Goal: Task Accomplishment & Management: Complete application form

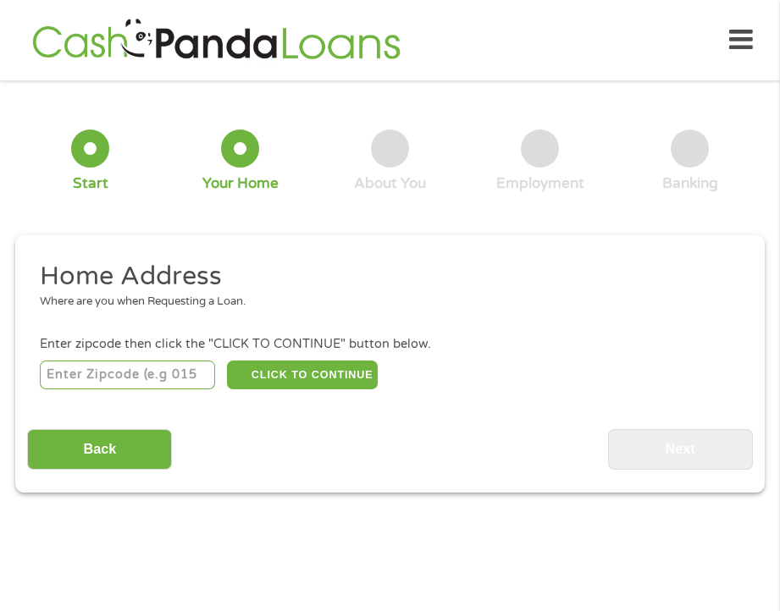
scroll to position [8, 0]
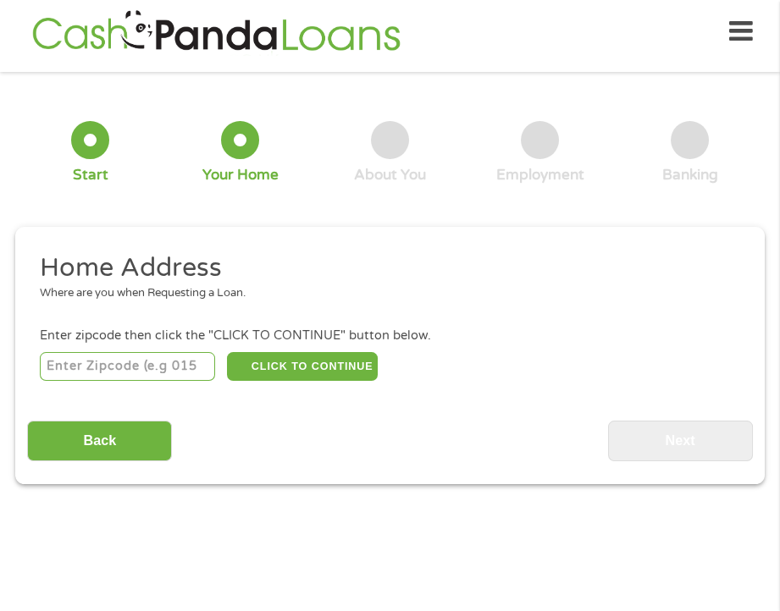
click at [167, 371] on input "number" at bounding box center [127, 366] width 175 height 29
type input "40505"
select select "Kentucky"
click at [286, 362] on button "CLICK TO CONTINUE" at bounding box center [302, 366] width 151 height 29
type input "40505"
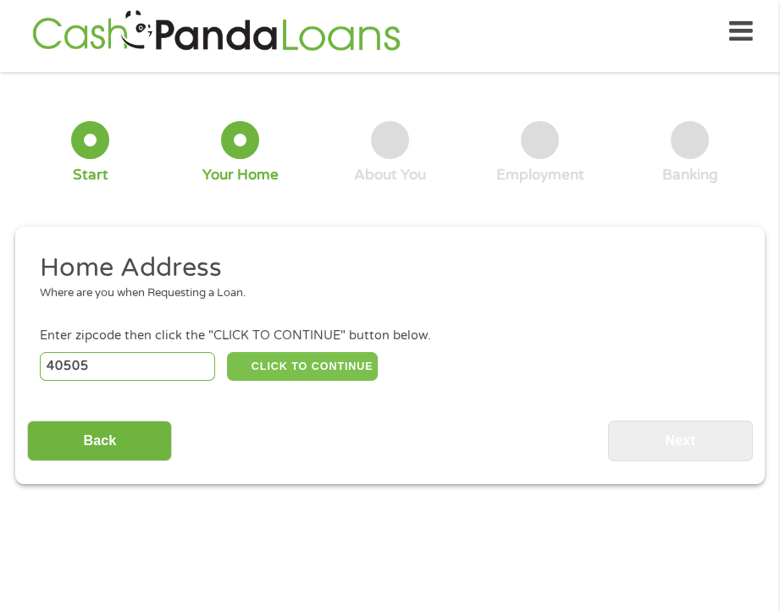
type input "Lexington"
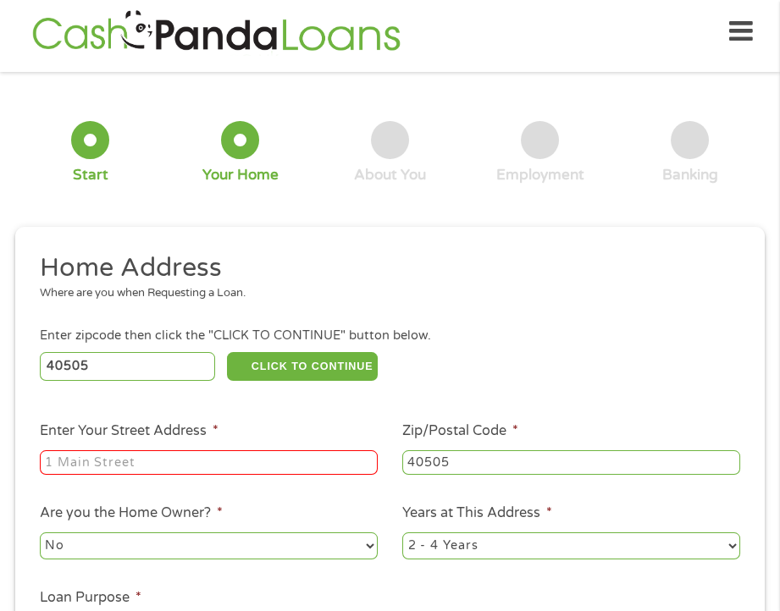
click at [196, 460] on input "Enter Your Street Address *" at bounding box center [209, 462] width 338 height 25
type input "2148 CALL DR"
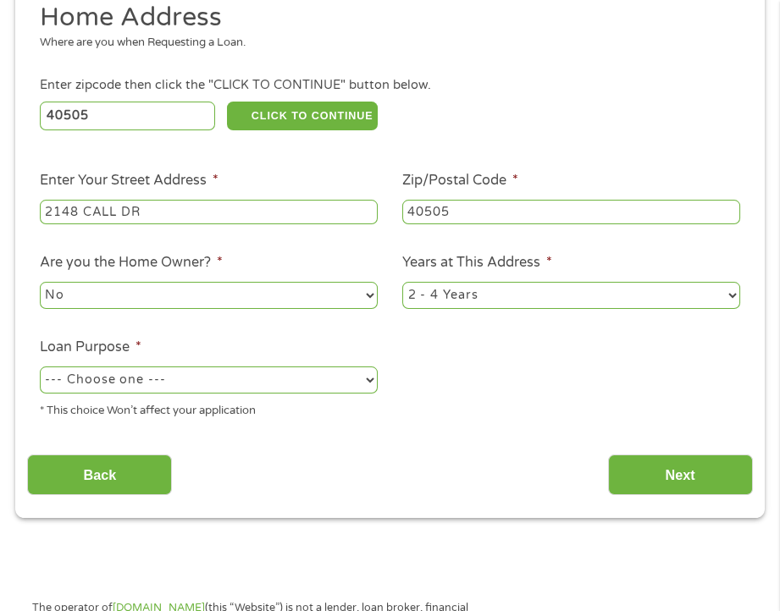
scroll to position [347, 0]
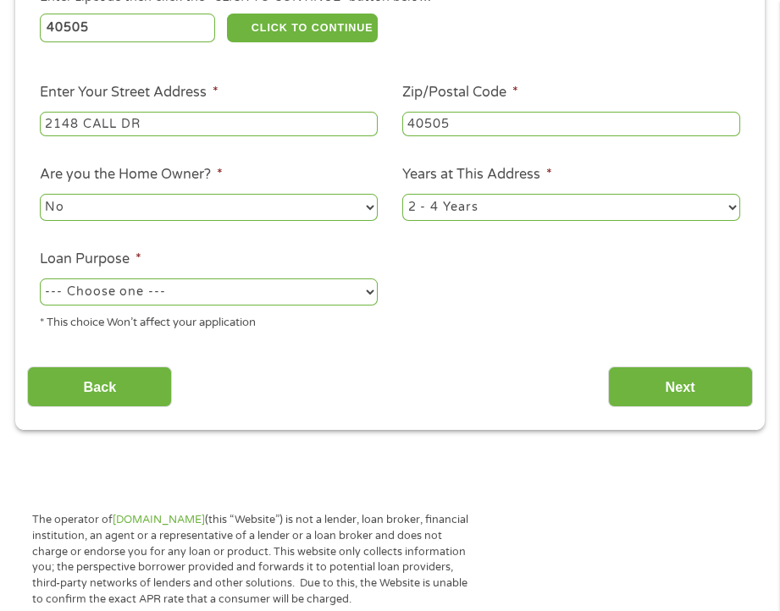
click at [354, 214] on select "No Yes" at bounding box center [209, 207] width 338 height 27
select select "yes"
click at [40, 195] on select "No Yes" at bounding box center [209, 207] width 338 height 27
click at [703, 207] on select "1 Year or less 1 - 2 Years 2 - 4 Years Over 4 Years" at bounding box center [571, 207] width 338 height 27
click at [402, 195] on select "1 Year or less 1 - 2 Years 2 - 4 Years Over 4 Years" at bounding box center [571, 207] width 338 height 27
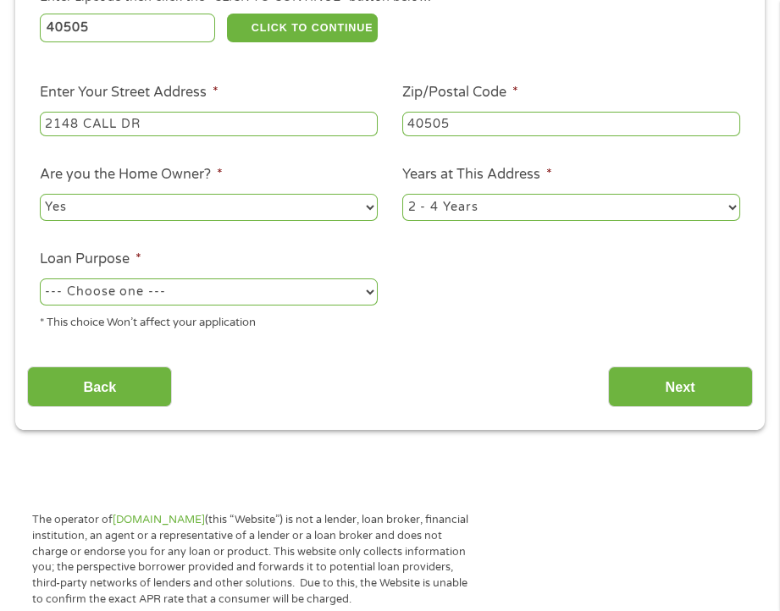
click at [349, 293] on select "--- Choose one --- Pay Bills Debt Consolidation Home Improvement Major Purchase…" at bounding box center [209, 292] width 338 height 27
select select "paybills"
click at [40, 279] on select "--- Choose one --- Pay Bills Debt Consolidation Home Improvement Major Purchase…" at bounding box center [209, 292] width 338 height 27
click at [649, 392] on input "Next" at bounding box center [680, 387] width 145 height 41
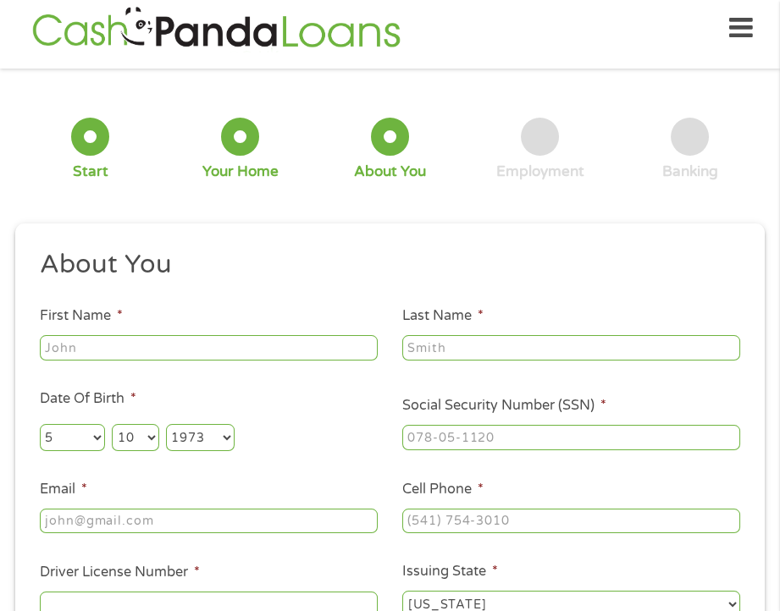
scroll to position [8, 0]
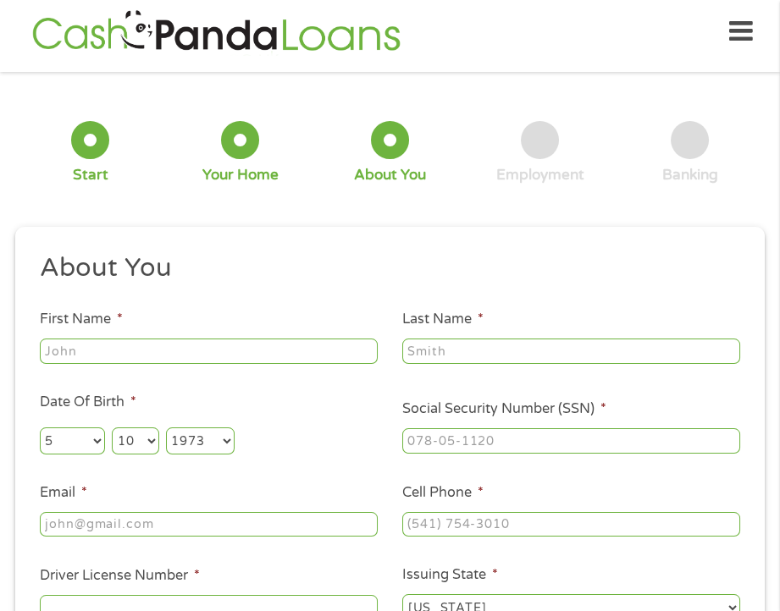
click at [152, 354] on input "First Name *" at bounding box center [209, 351] width 338 height 25
type input "Tonya"
type input "Brooks"
type input "tonya.brooks@uky.edu"
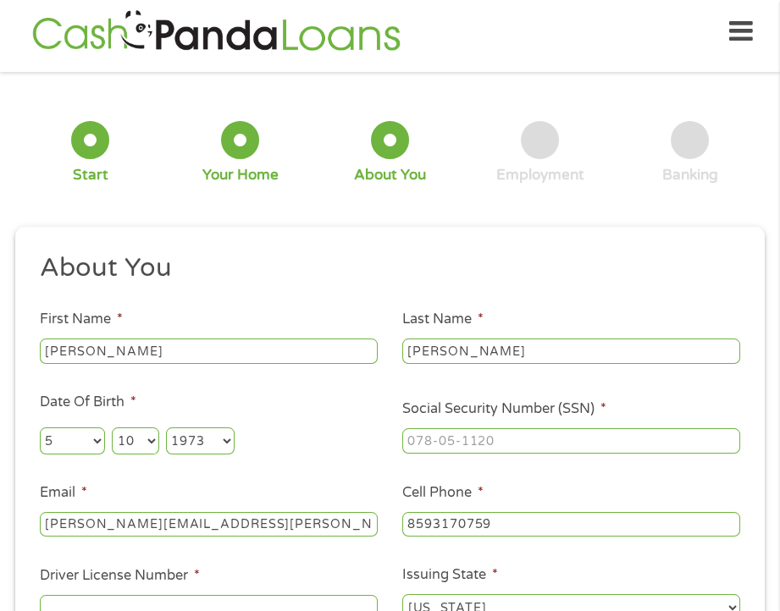
type input "(859) 317-0759"
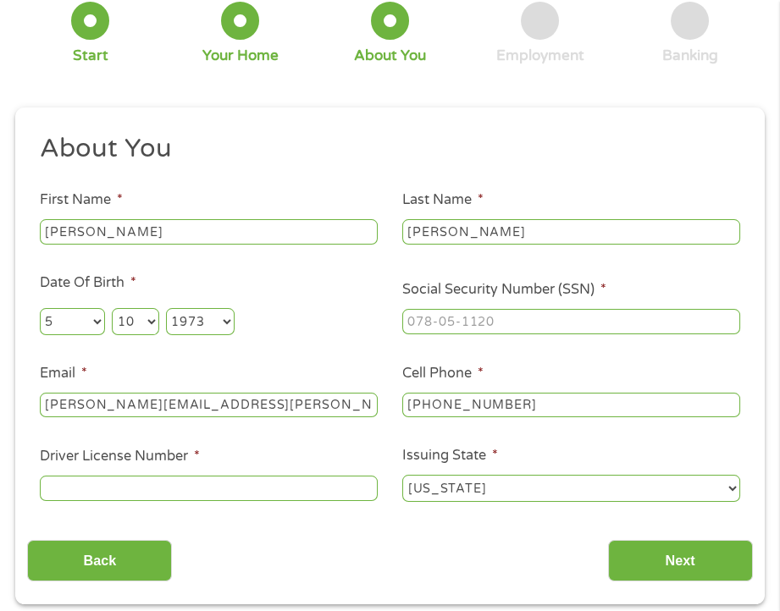
scroll to position [178, 0]
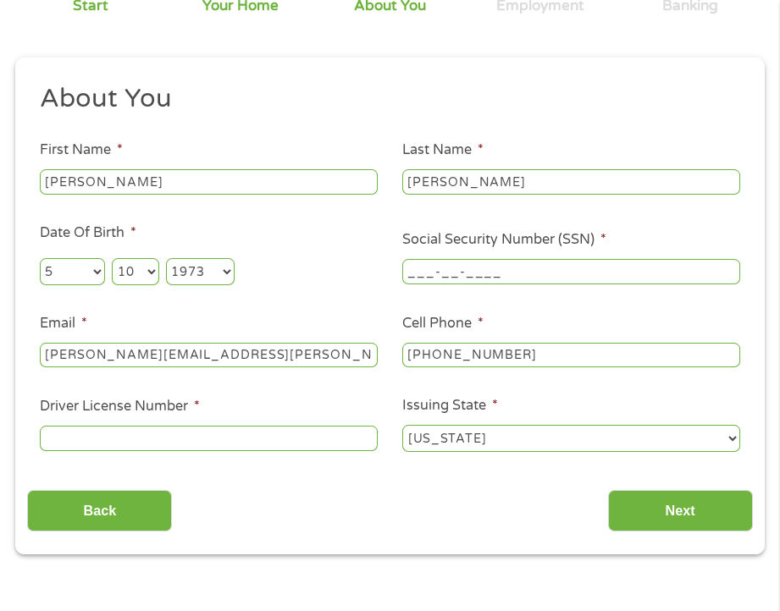
click at [449, 271] on input "___-__-____" at bounding box center [571, 271] width 338 height 25
type input "402-33-5472"
click at [190, 451] on input "Driver License Number *" at bounding box center [209, 438] width 338 height 25
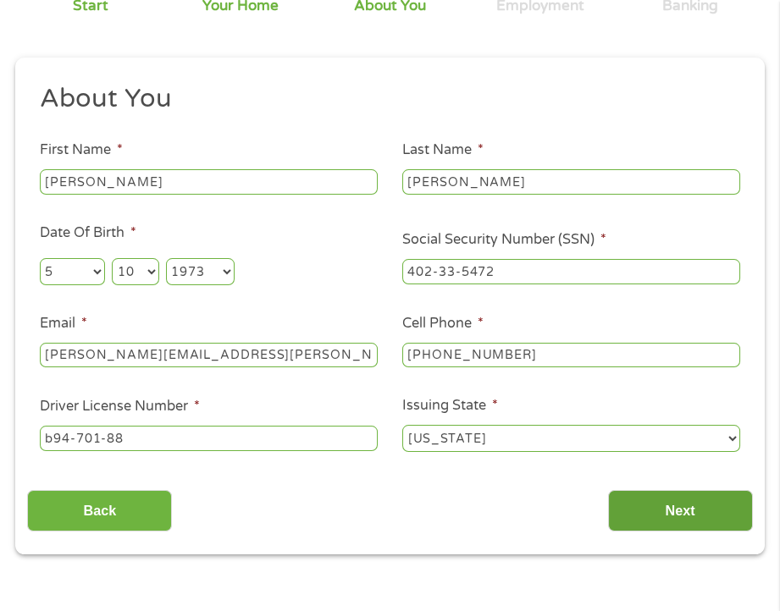
type input "b94-701-88"
click at [651, 501] on input "Next" at bounding box center [680, 510] width 145 height 41
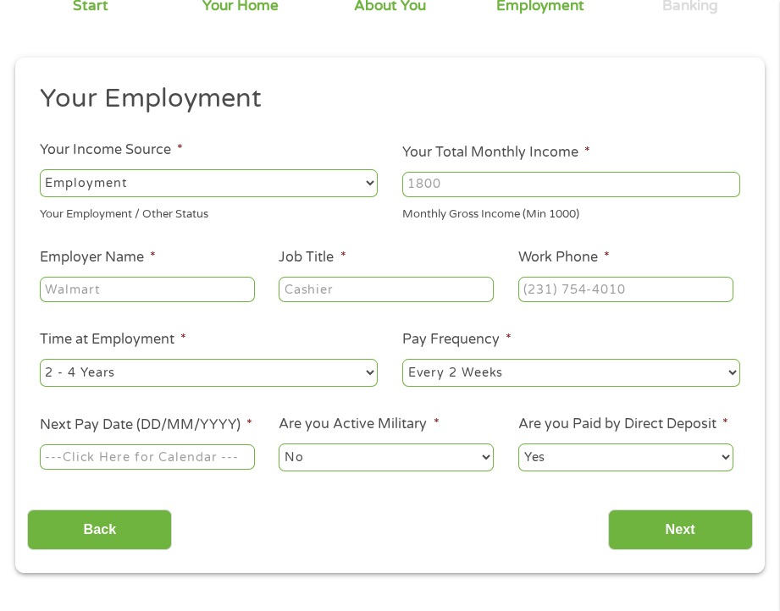
click at [161, 293] on input "Employer Name *" at bounding box center [147, 289] width 215 height 25
click at [448, 186] on input "Your Total Monthly Income *" at bounding box center [571, 184] width 338 height 25
type input "6400"
click at [73, 289] on input "Employer Name *" at bounding box center [147, 289] width 215 height 25
type input "UK HealthCare"
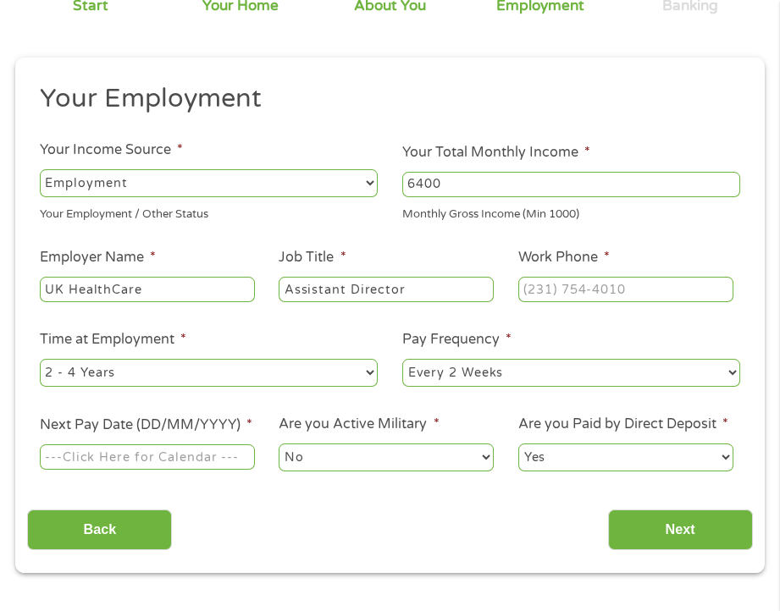
type input "Assistant Director"
type input "(859) 323-5000"
click at [310, 375] on select "--- Choose one --- 1 Year or less 1 - 2 Years 2 - 4 Years Over 4 Years" at bounding box center [209, 372] width 338 height 27
select select "60months"
click at [40, 360] on select "--- Choose one --- 1 Year or less 1 - 2 Years 2 - 4 Years Over 4 Years" at bounding box center [209, 372] width 338 height 27
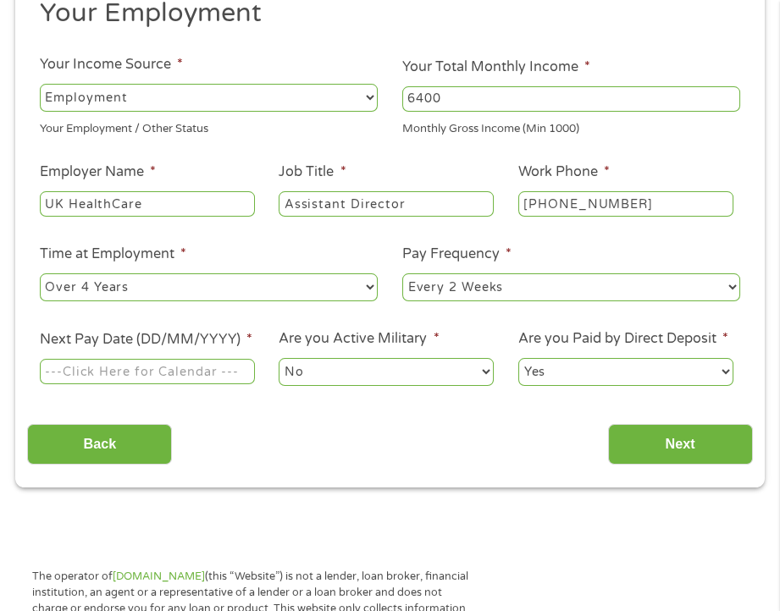
scroll to position [432, 0]
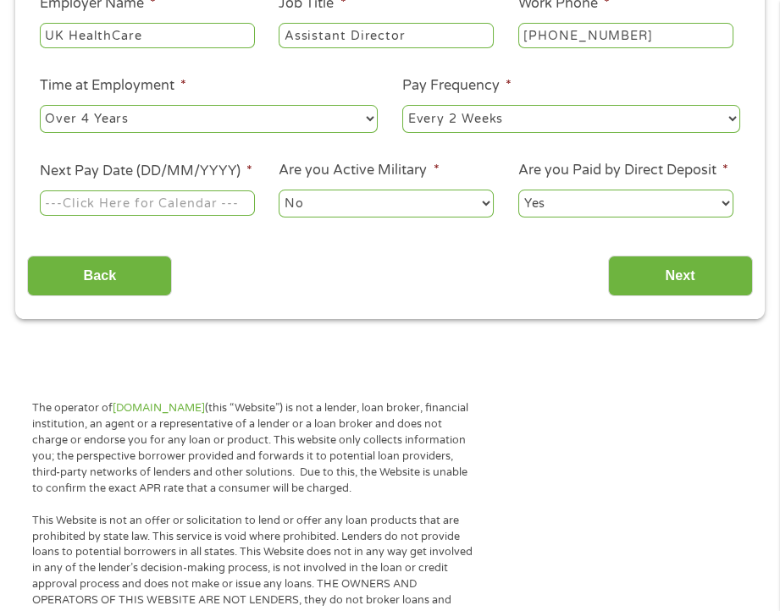
click at [169, 202] on input "Next Pay Date (DD/MM/YYYY) *" at bounding box center [147, 203] width 215 height 25
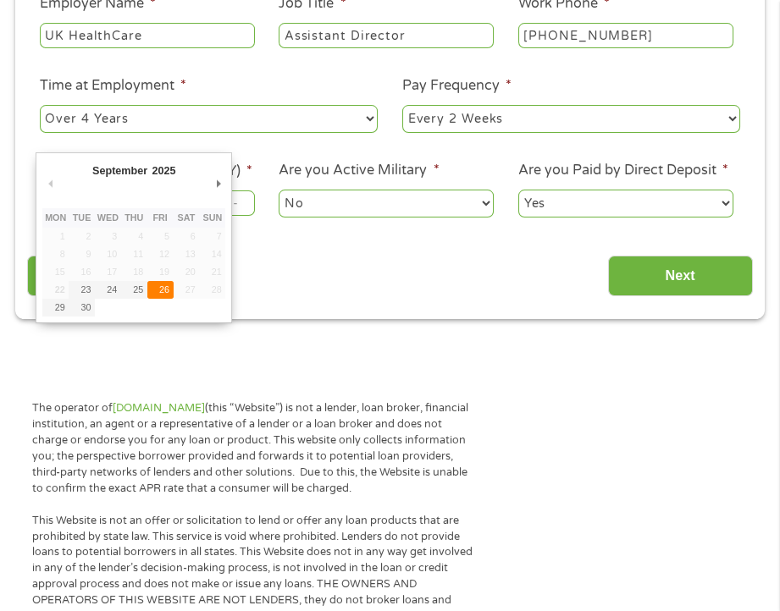
type input "26/09/2025"
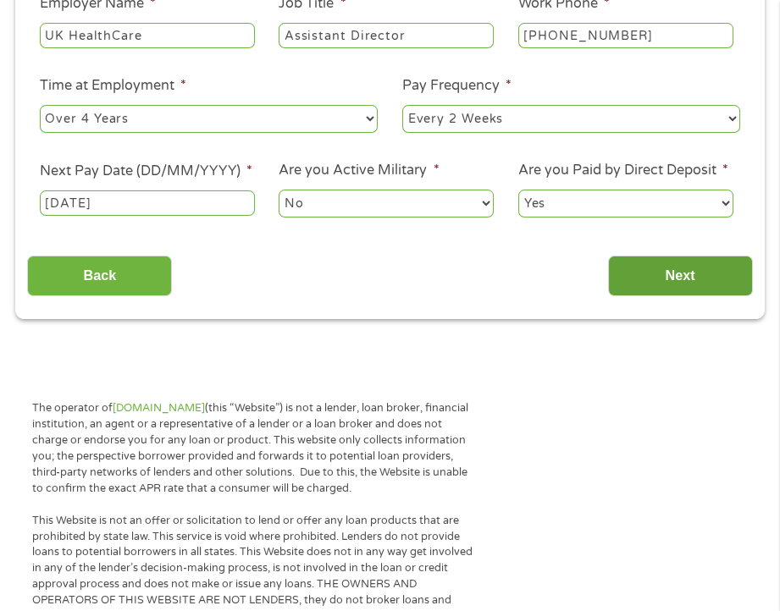
click at [696, 278] on input "Next" at bounding box center [680, 276] width 145 height 41
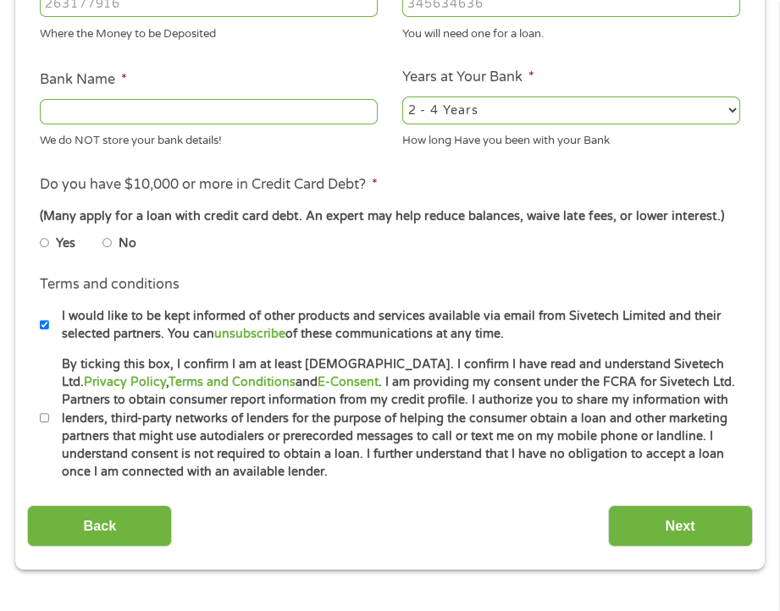
scroll to position [601, 0]
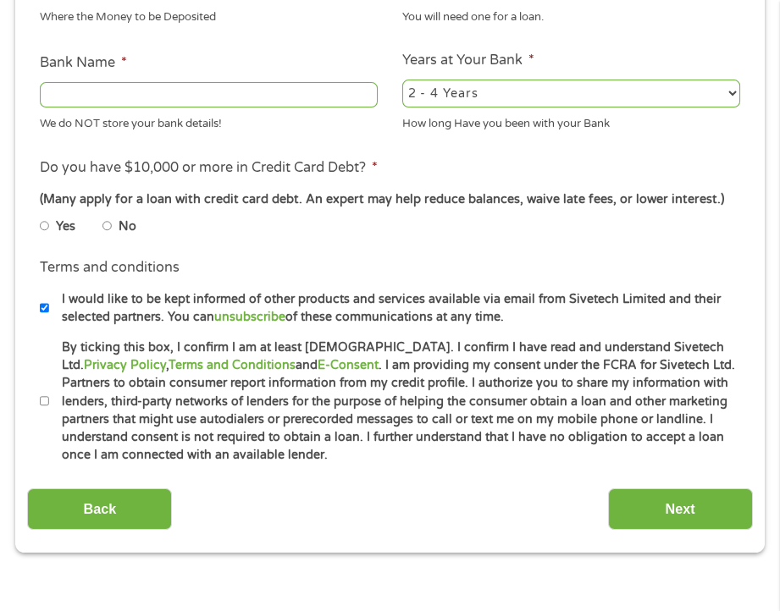
click at [108, 226] on input "No" at bounding box center [107, 226] width 10 height 20
radio input "true"
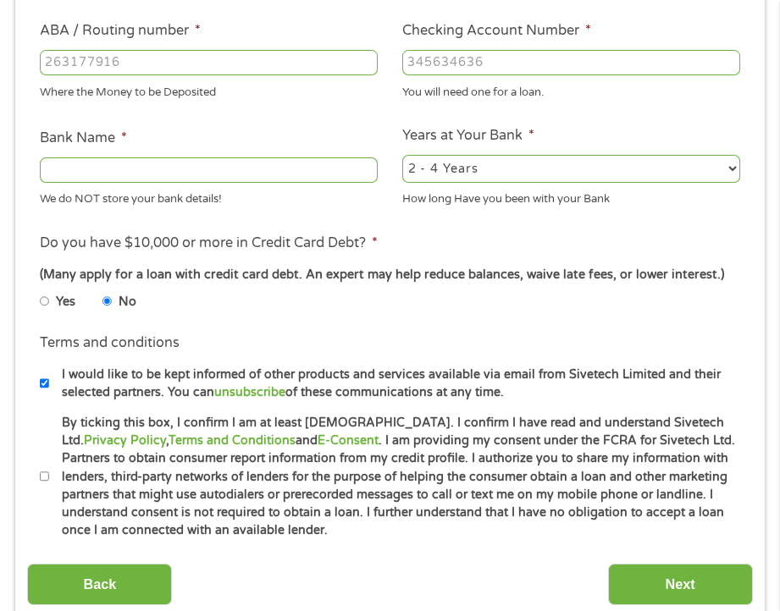
scroll to position [432, 0]
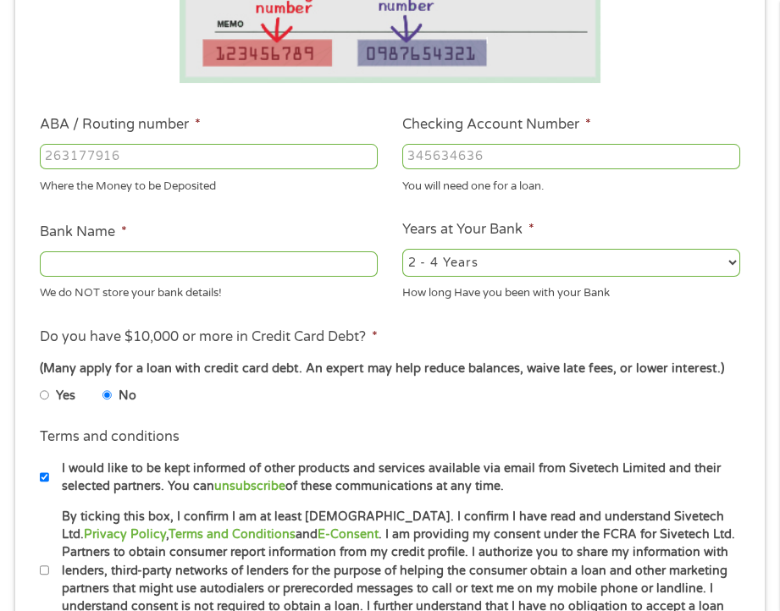
click at [106, 166] on input "ABA / Routing number *" at bounding box center [209, 156] width 338 height 25
click at [599, 271] on select "2 - 4 Years 6 - 12 Months 1 - 2 Years Over 4 Years" at bounding box center [571, 262] width 338 height 27
select select "60months"
click at [402, 250] on select "2 - 4 Years 6 - 12 Months 1 - 2 Years Over 4 Years" at bounding box center [571, 262] width 338 height 27
click at [140, 160] on input "ABA / Routing number *" at bounding box center [209, 156] width 338 height 25
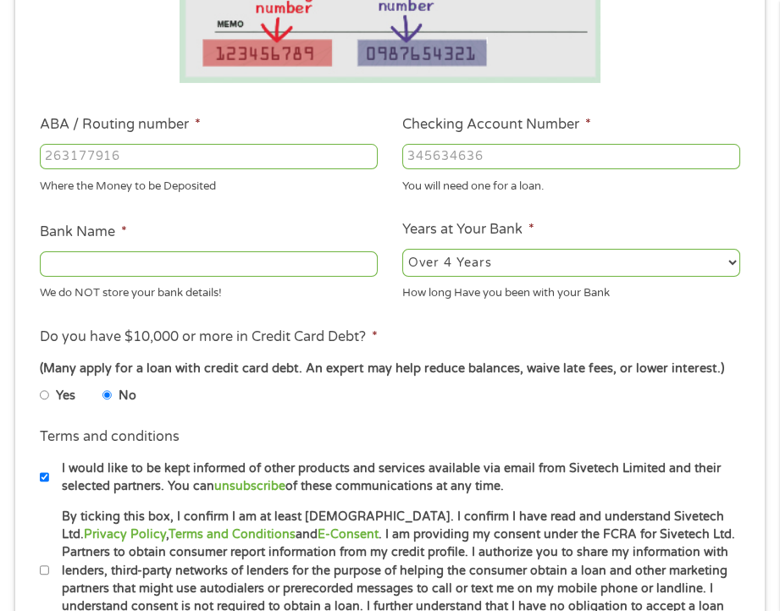
click at [149, 257] on input "Bank Name *" at bounding box center [209, 263] width 338 height 25
type input "UK Credit Union"
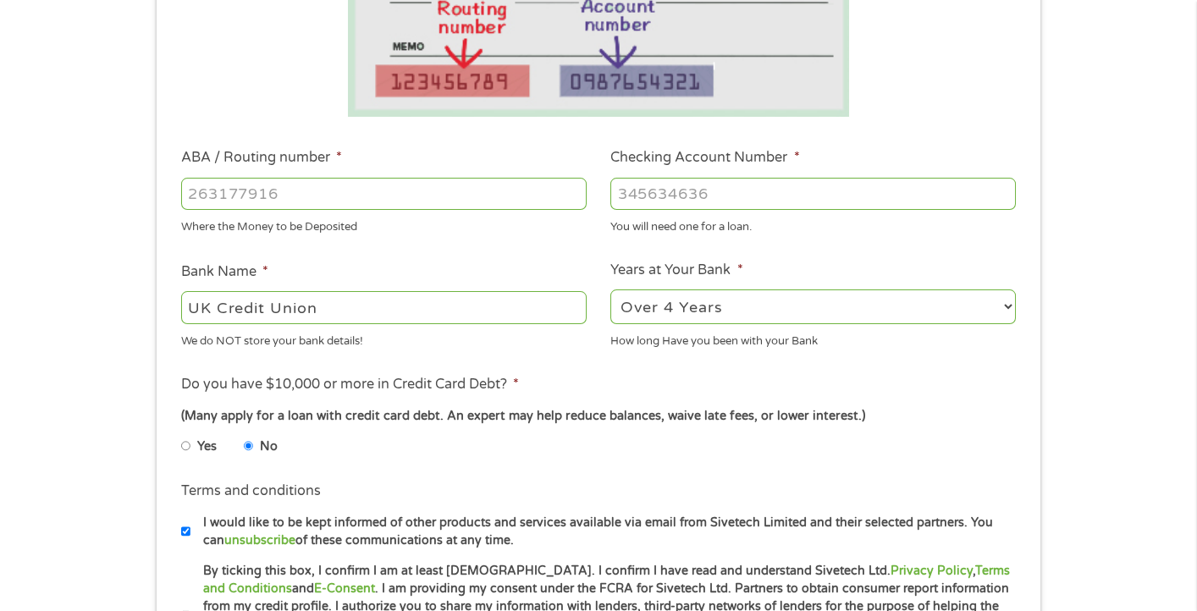
scroll to position [395, 0]
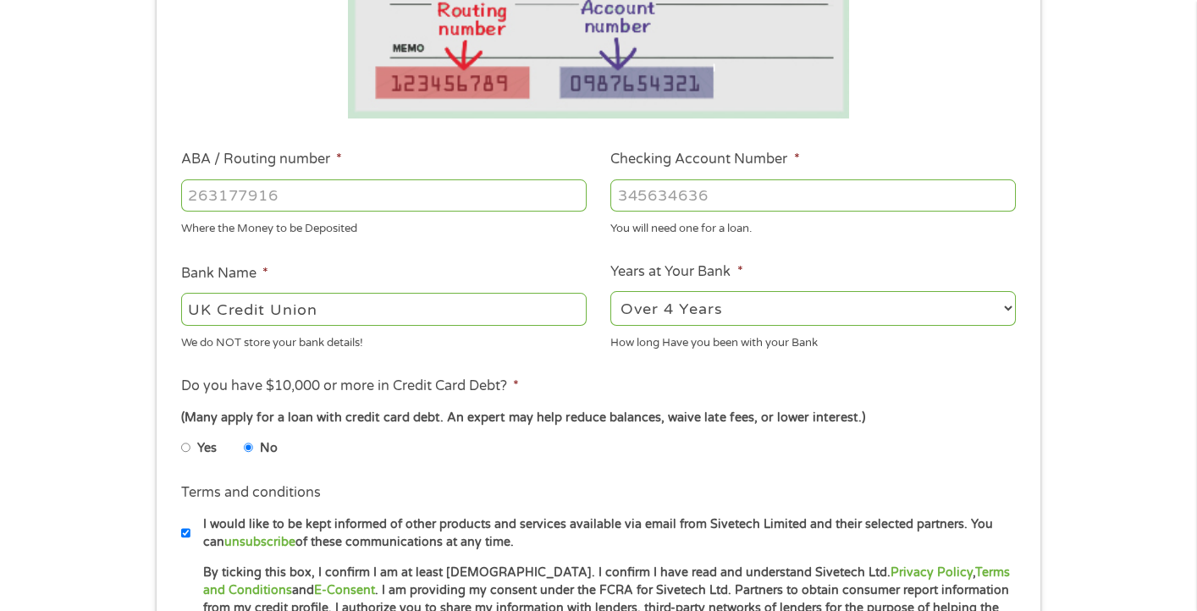
click at [287, 211] on input "ABA / Routing number *" at bounding box center [384, 196] width 406 height 32
type input "242176129"
type input "UNIVERSITY OF KY CR UNION"
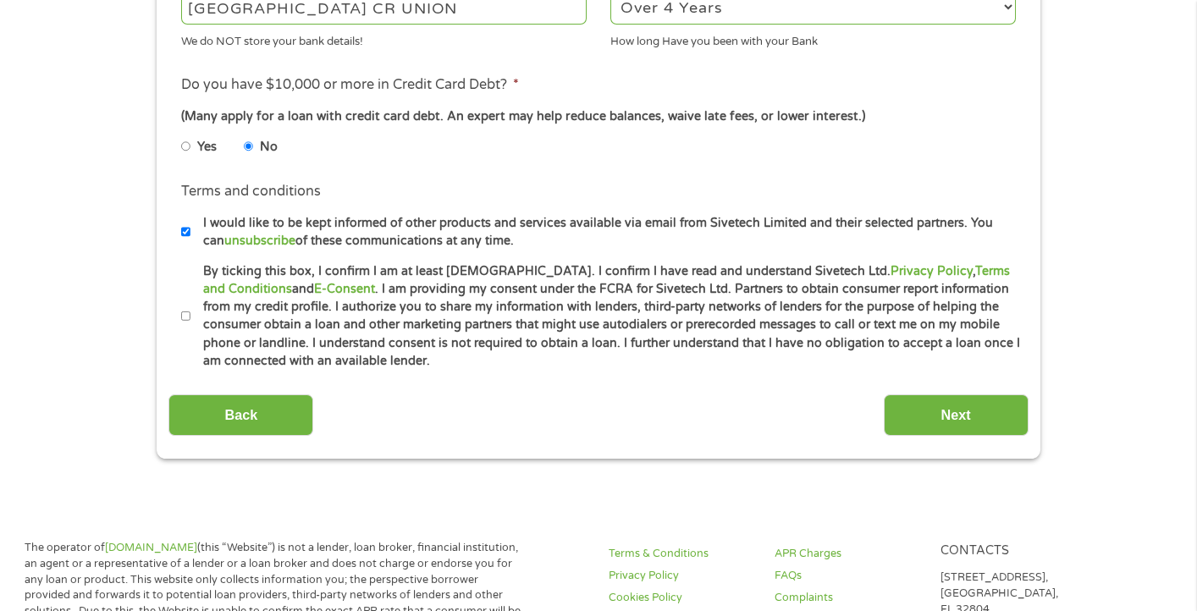
scroll to position [733, 0]
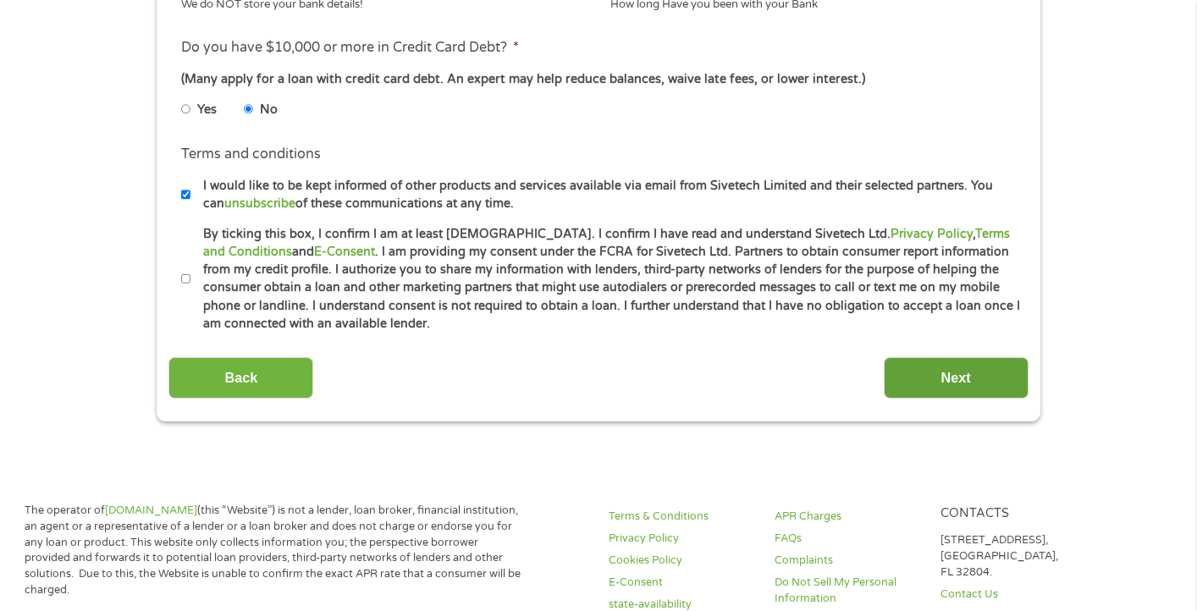
type input "1008000002404097"
click at [945, 380] on input "Next" at bounding box center [956, 377] width 145 height 41
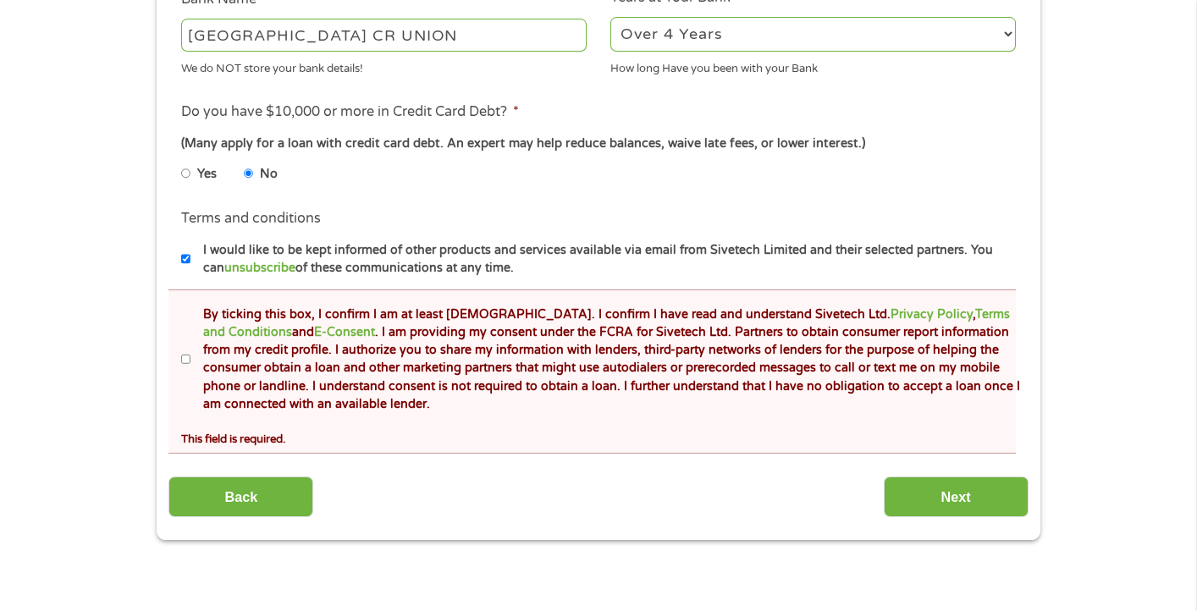
scroll to position [762, 0]
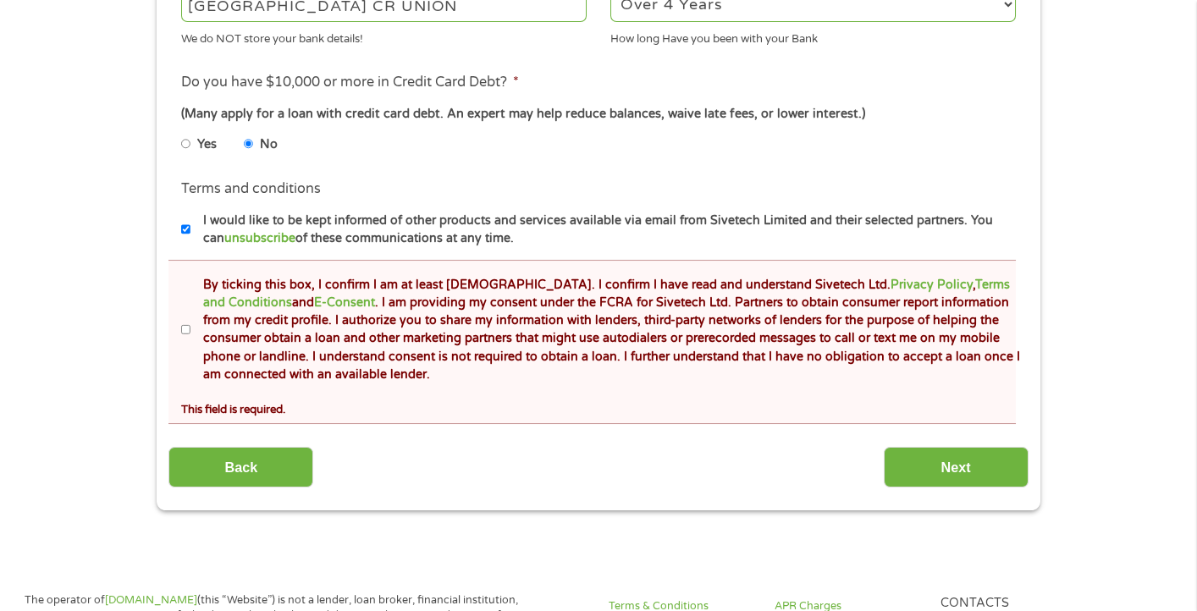
click at [183, 331] on input "By ticking this box, I confirm I am at least 18 years old. I confirm I have rea…" at bounding box center [186, 330] width 10 height 27
checkbox input "true"
click at [959, 467] on input "Next" at bounding box center [956, 467] width 145 height 41
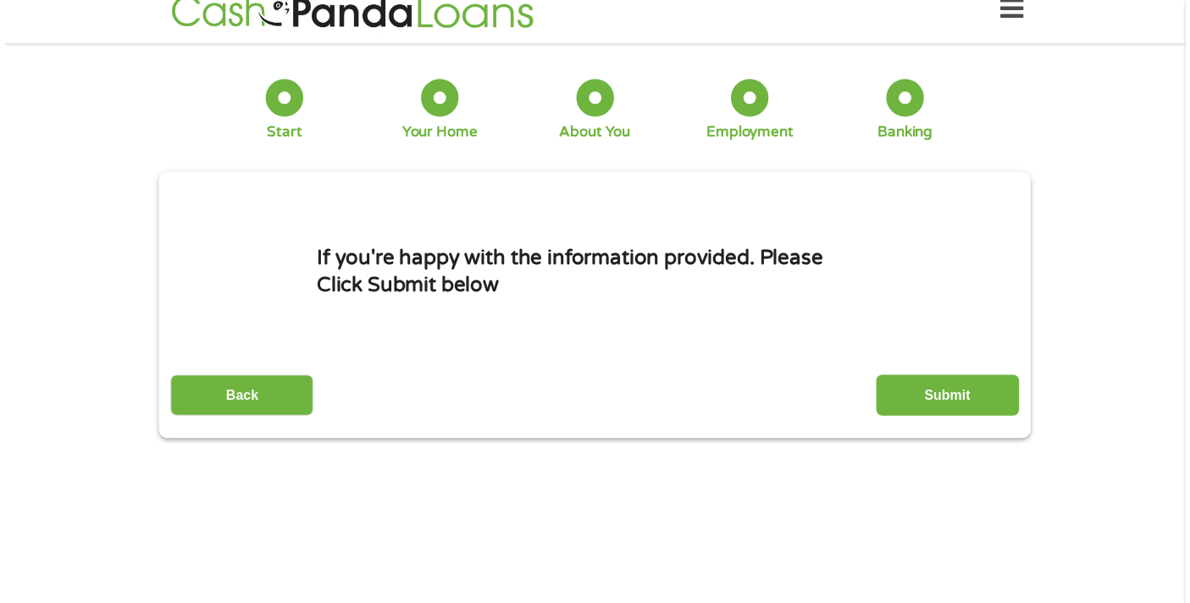
scroll to position [0, 0]
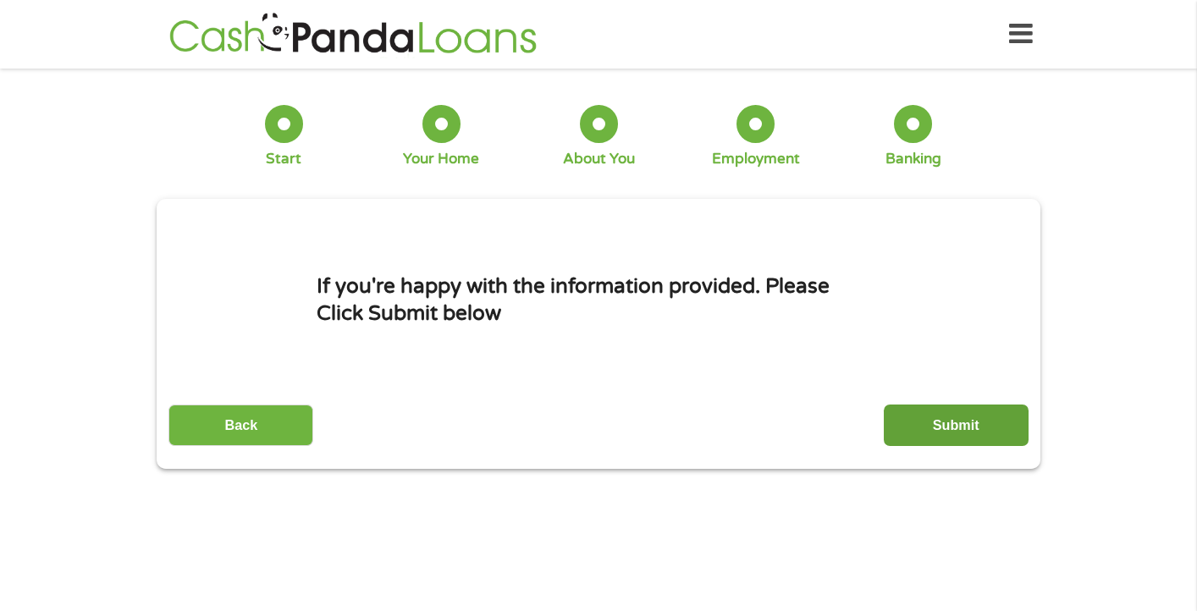
click at [953, 415] on input "Submit" at bounding box center [956, 425] width 145 height 41
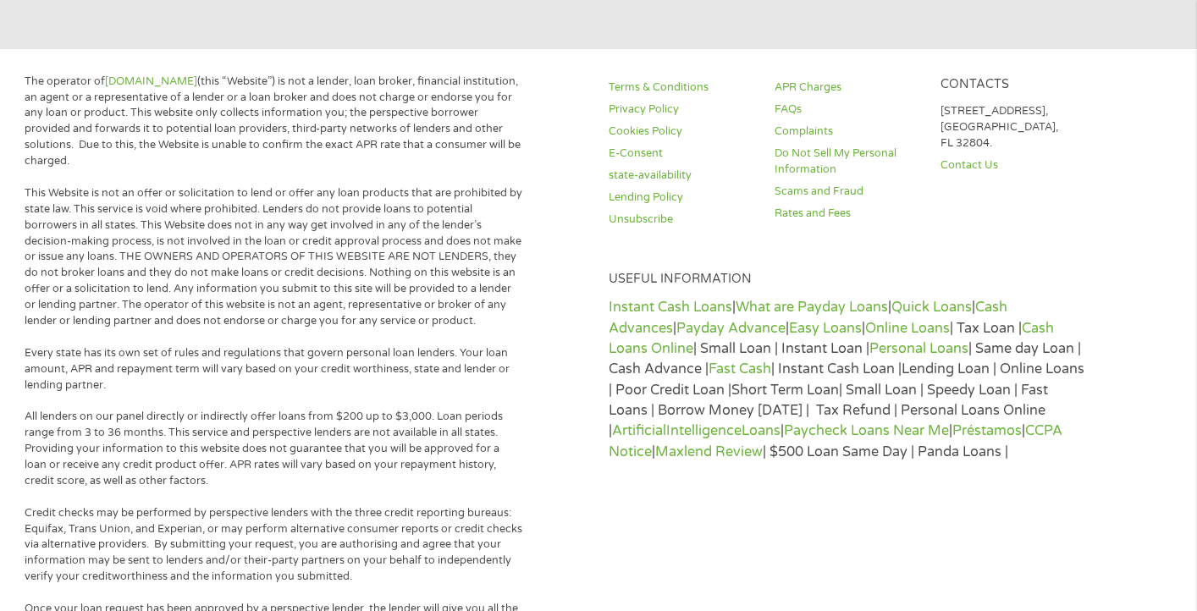
scroll to position [665, 0]
